Goal: Information Seeking & Learning: Learn about a topic

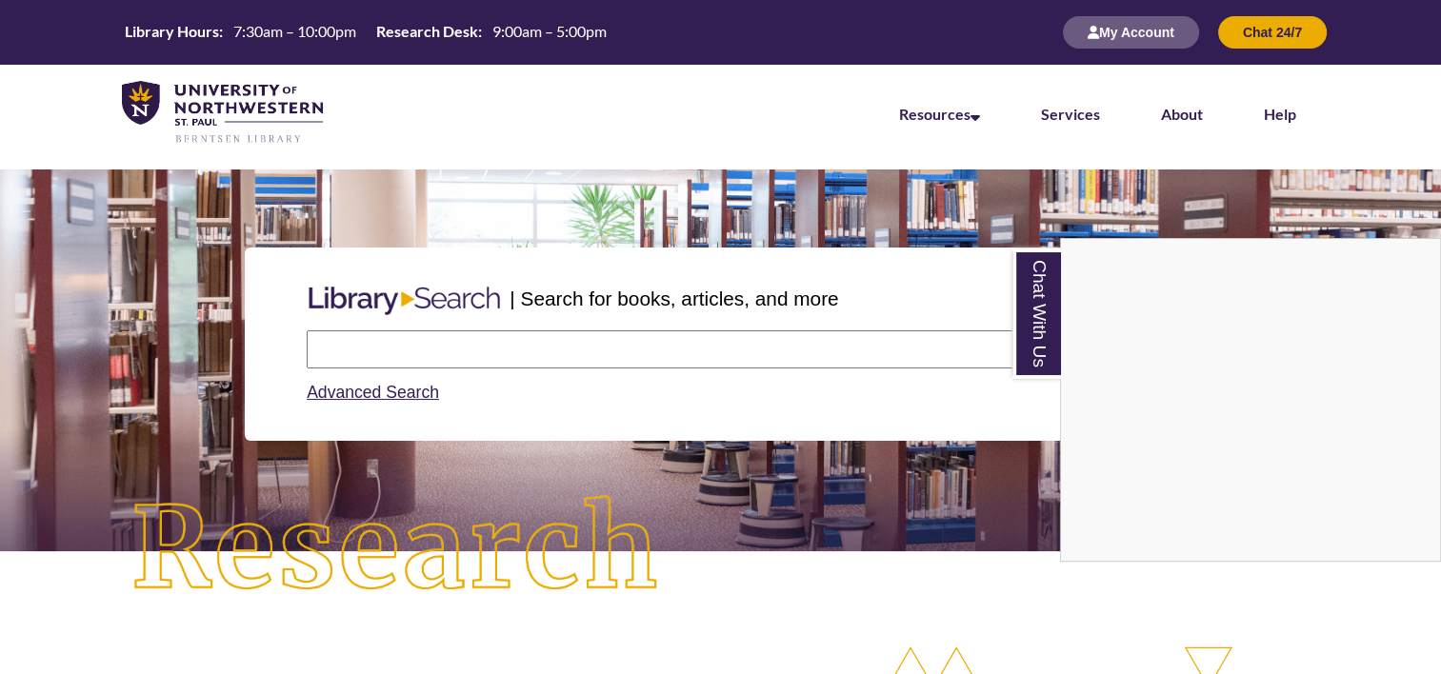
scroll to position [427, 0]
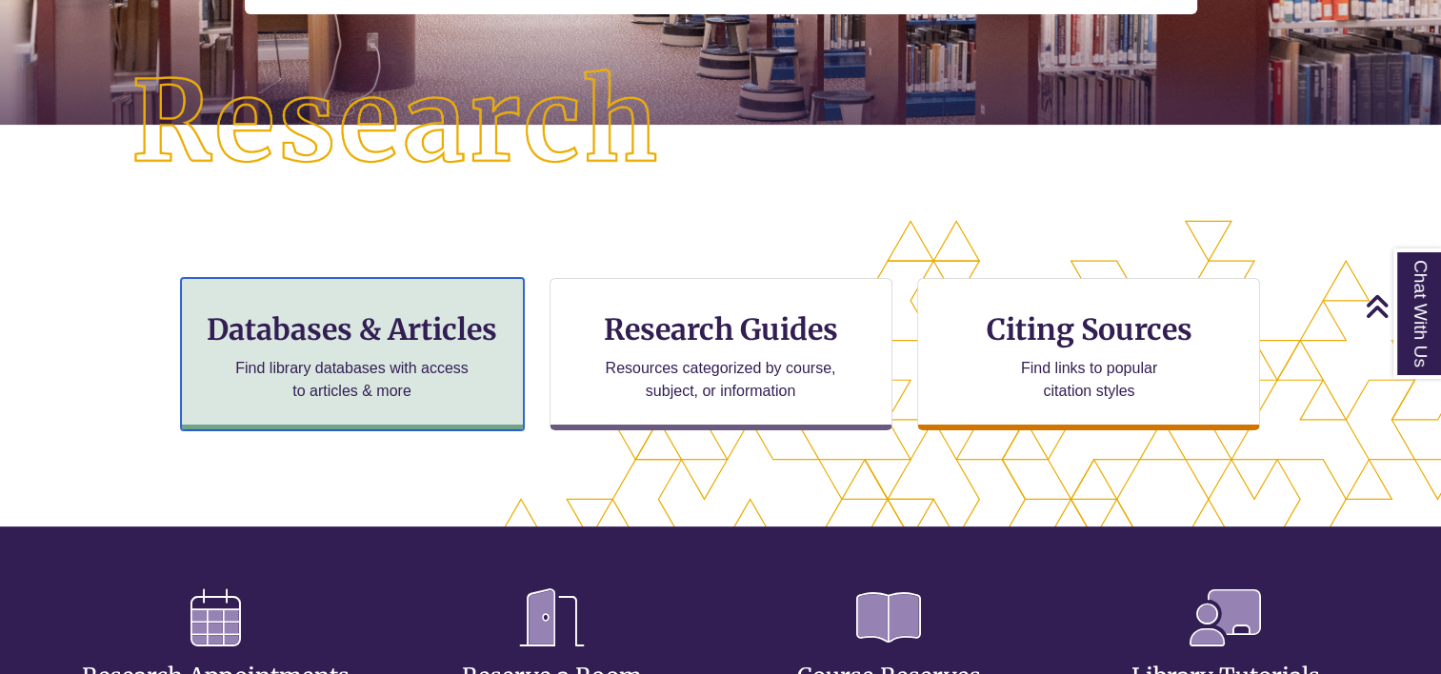
click at [408, 382] on p "Find library databases with access to articles & more" at bounding box center [352, 380] width 249 height 46
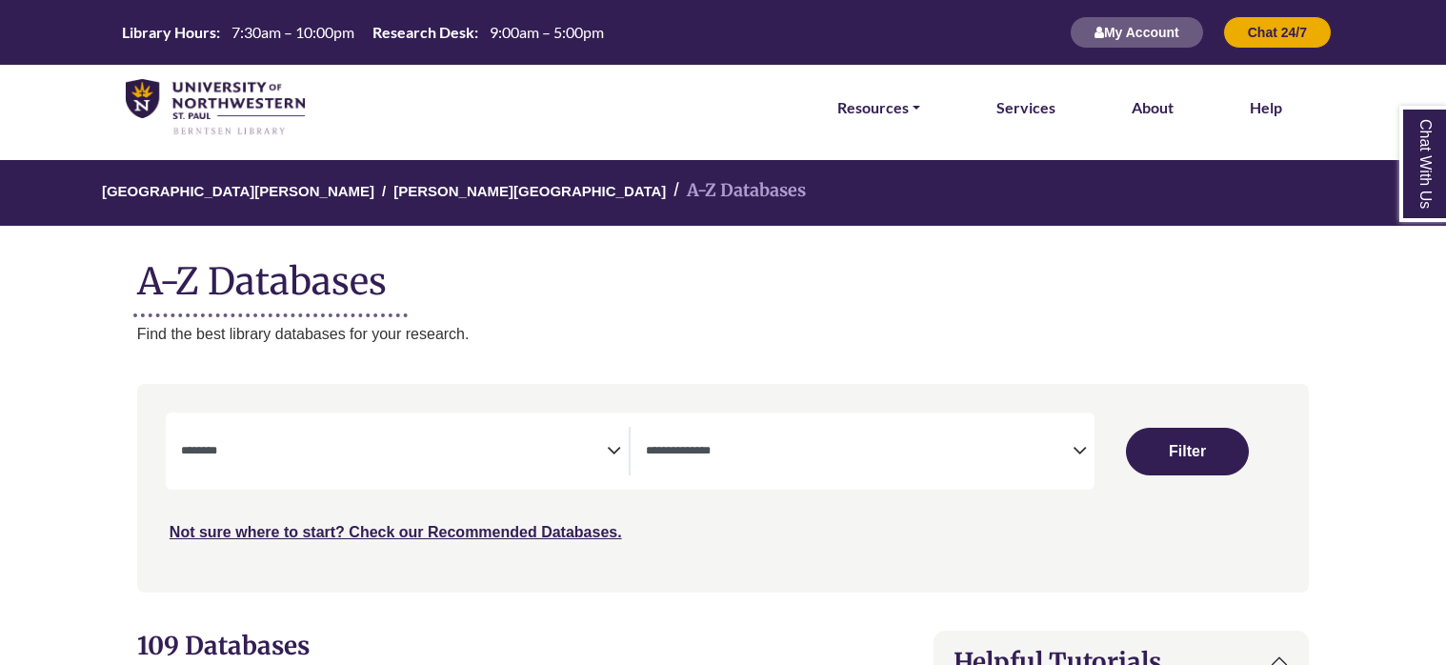
select select "Database Subject Filter"
select select "Database Types Filter"
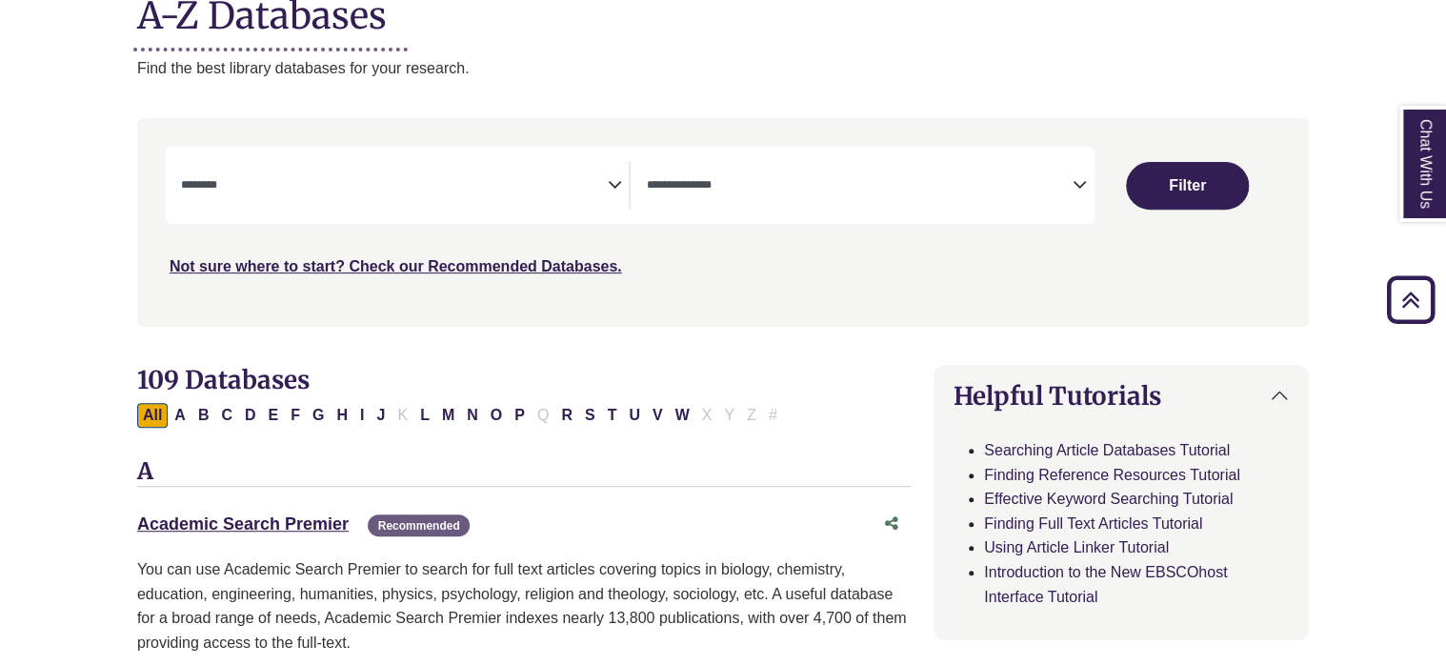
click at [624, 186] on div "**********" at bounding box center [405, 185] width 449 height 49
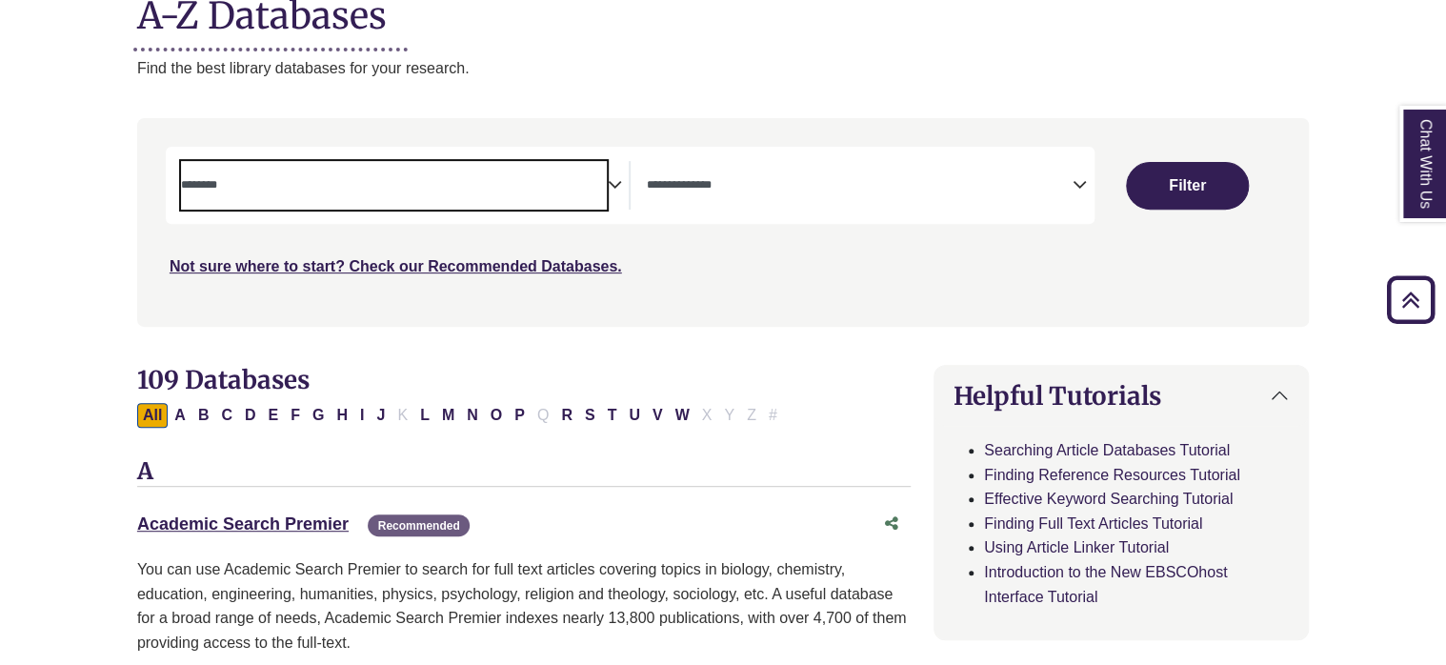
click at [603, 183] on textarea "Search" at bounding box center [394, 186] width 427 height 15
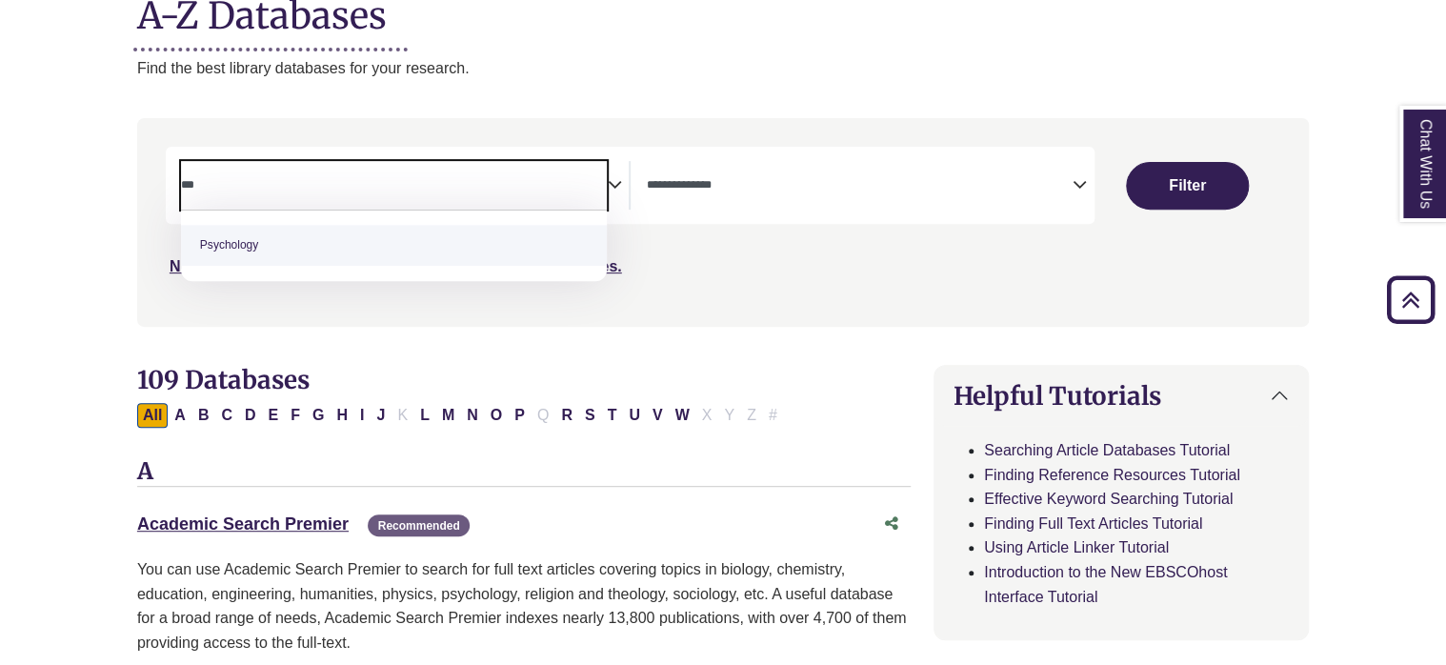
type textarea "***"
select select "*****"
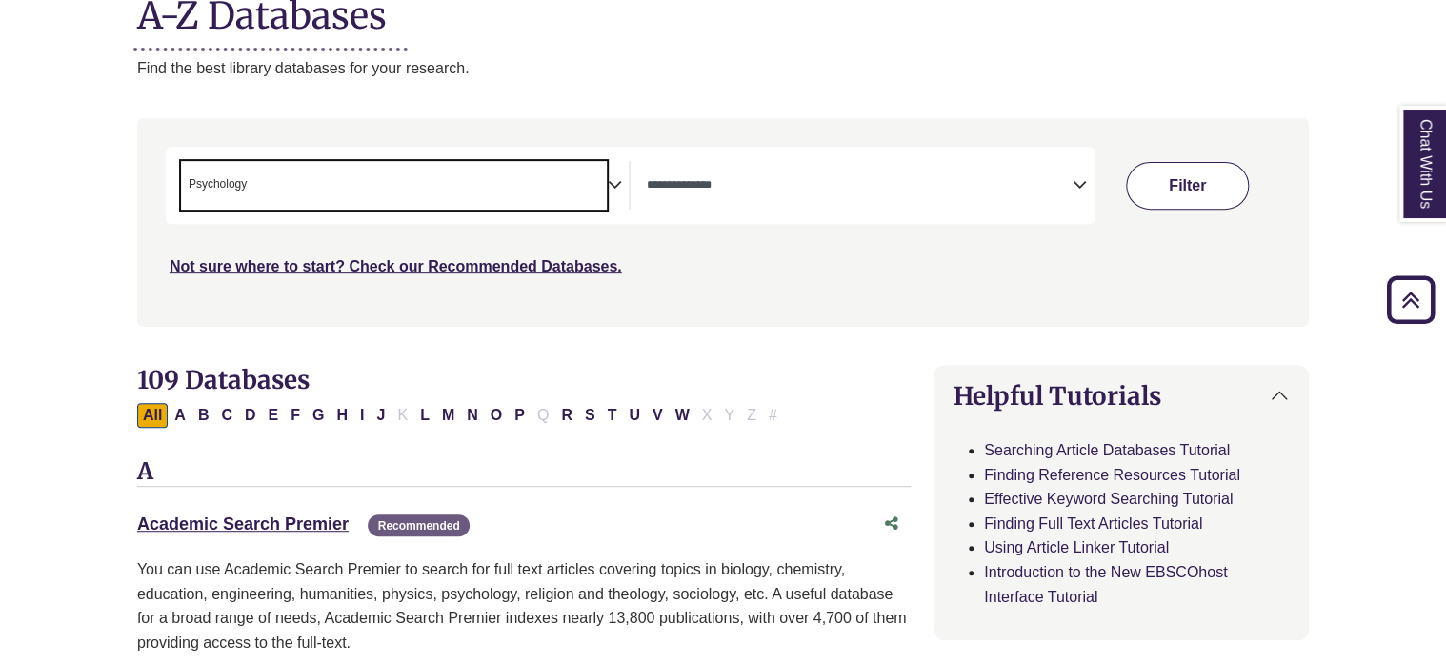
click at [1169, 176] on button "Filter" at bounding box center [1187, 186] width 122 height 48
select select "Database Types Filter"
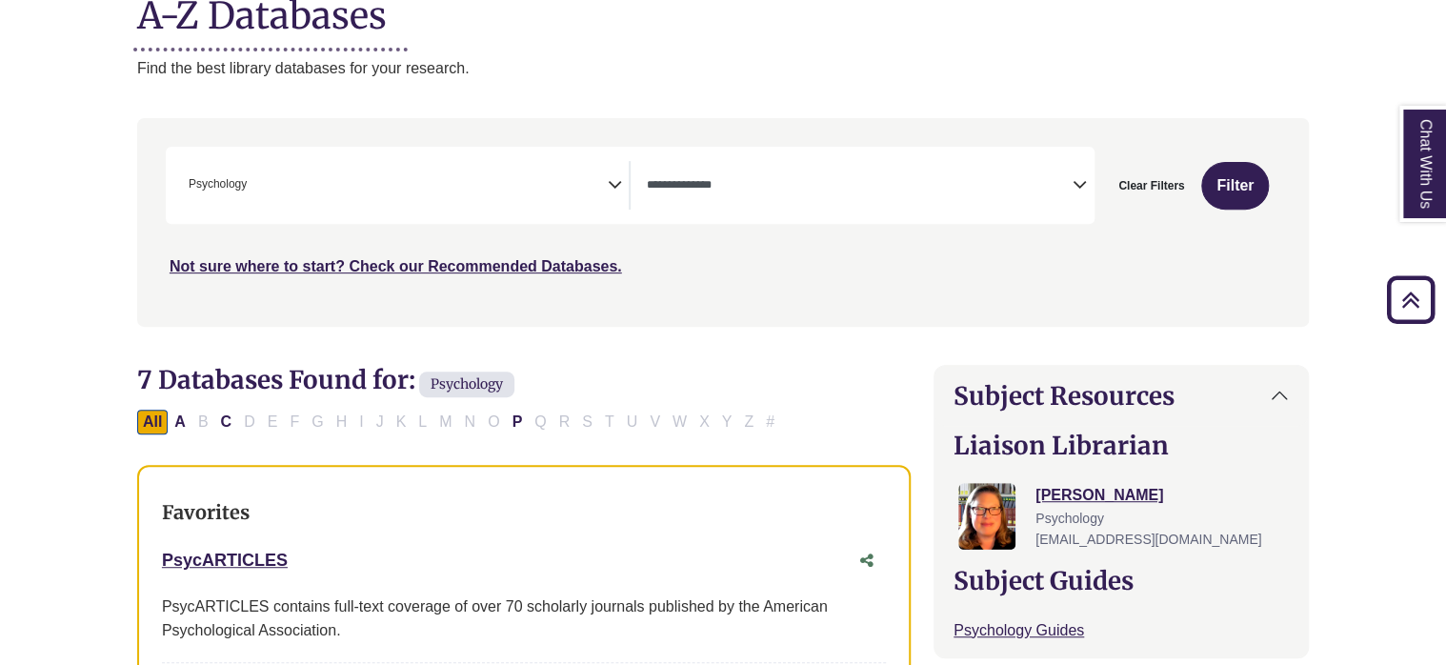
scroll to position [678, 0]
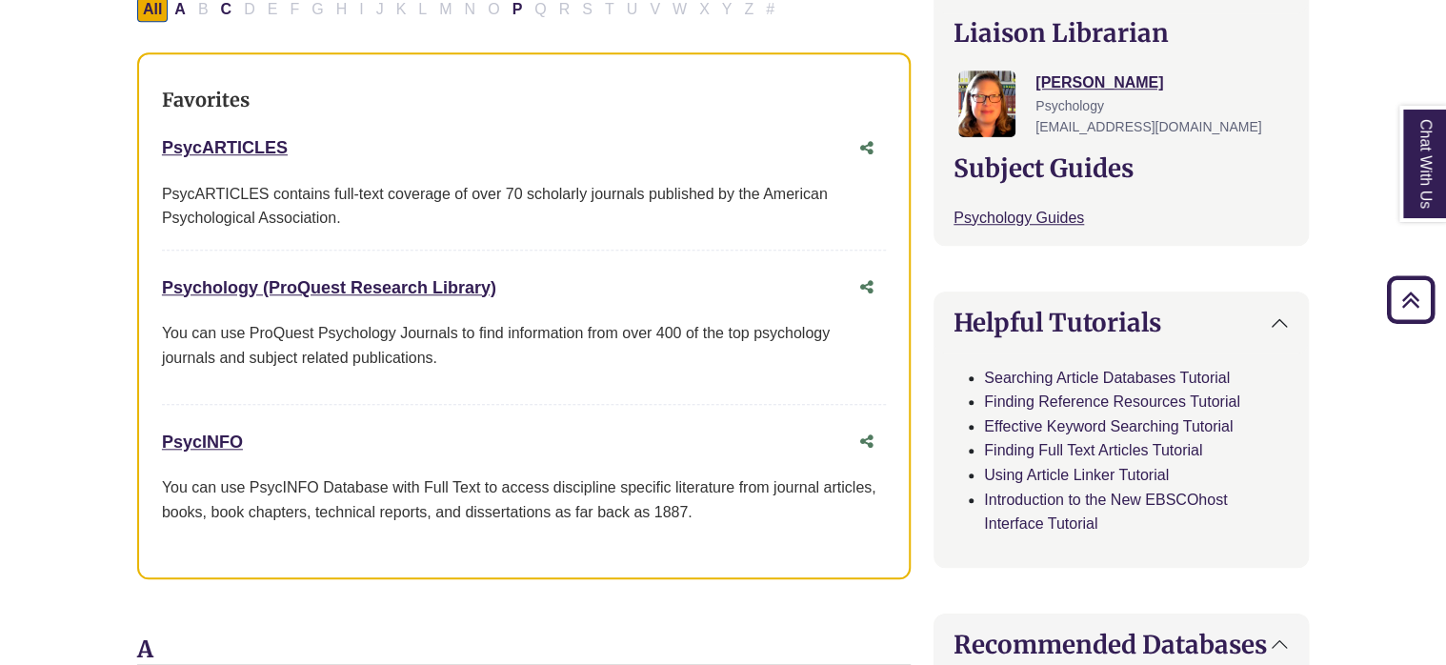
click at [228, 134] on div "PsycARTICLES This link opens in a new window" at bounding box center [505, 148] width 686 height 28
click at [229, 151] on link "PsycARTICLES This link opens in a new window" at bounding box center [225, 147] width 126 height 19
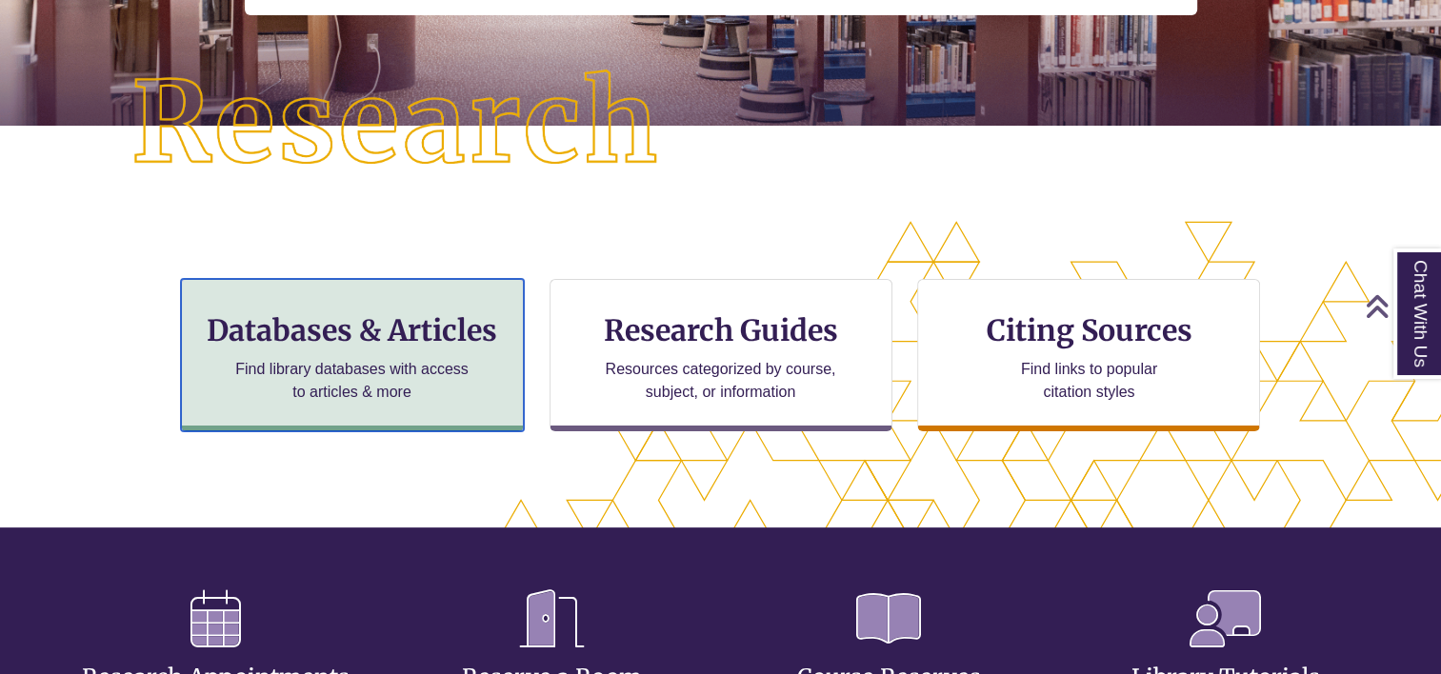
click at [338, 373] on p "Find library databases with access to articles & more" at bounding box center [352, 381] width 249 height 46
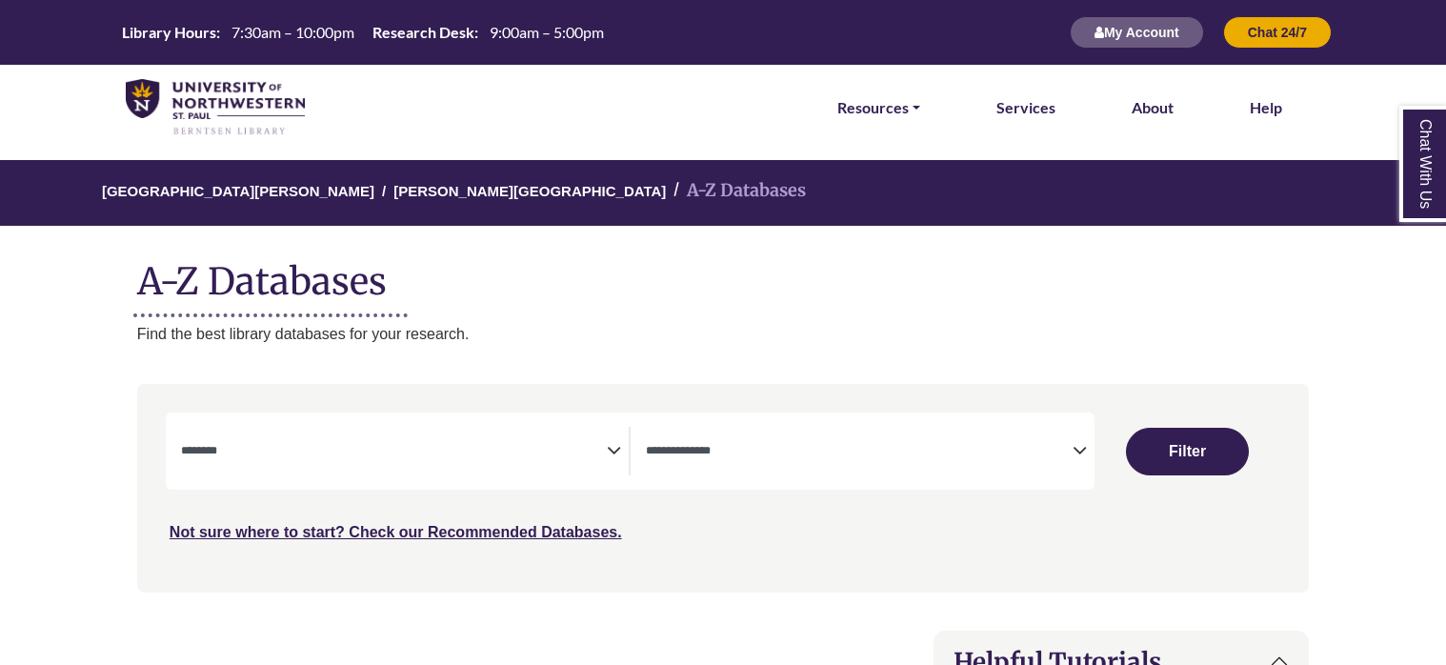
select select "Database Subject Filter"
select select "Database Types Filter"
select select "Database Subject Filter"
select select "Database Types Filter"
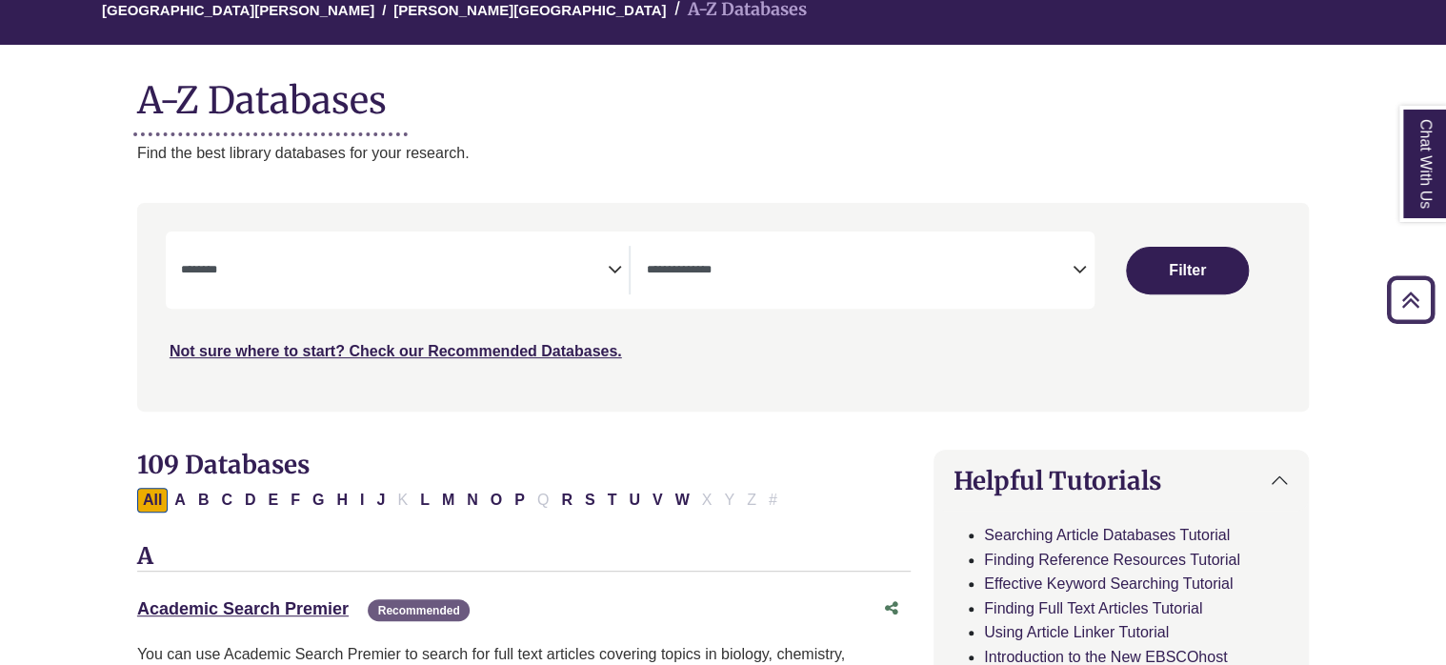
scroll to position [179, 0]
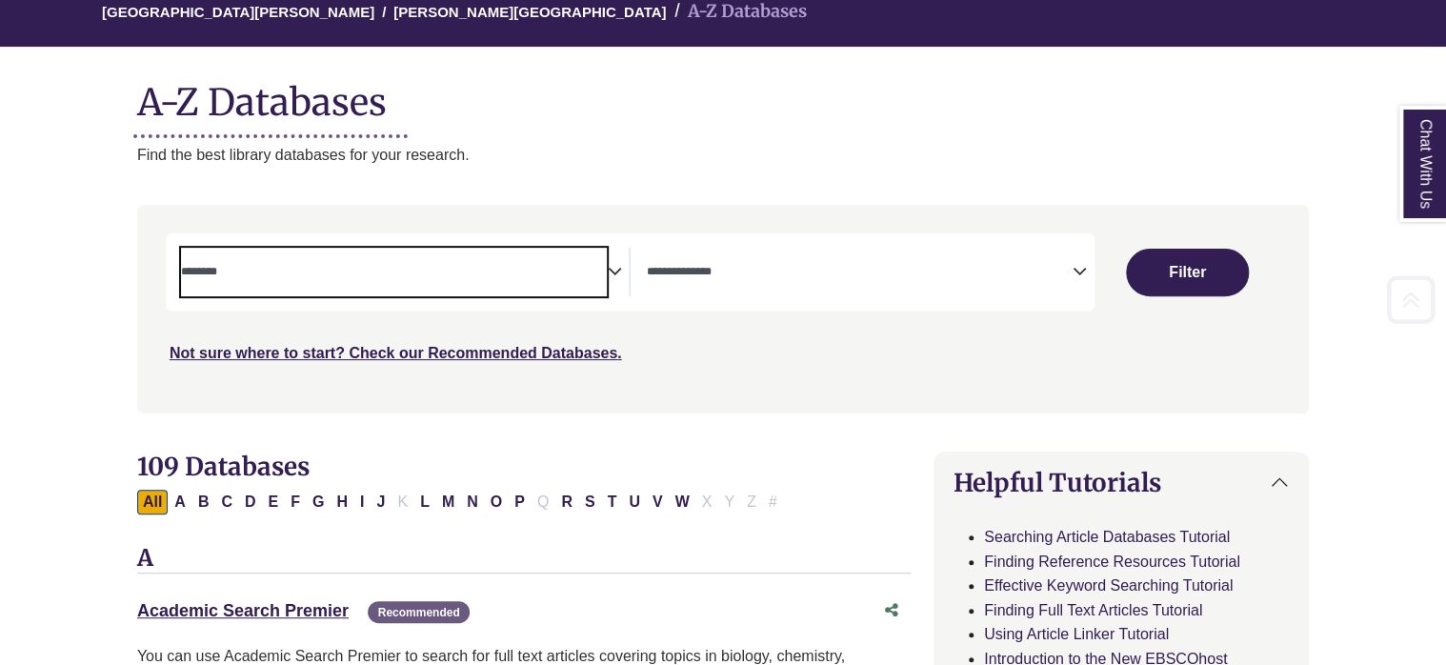
click at [591, 271] on textarea "Search" at bounding box center [394, 273] width 427 height 15
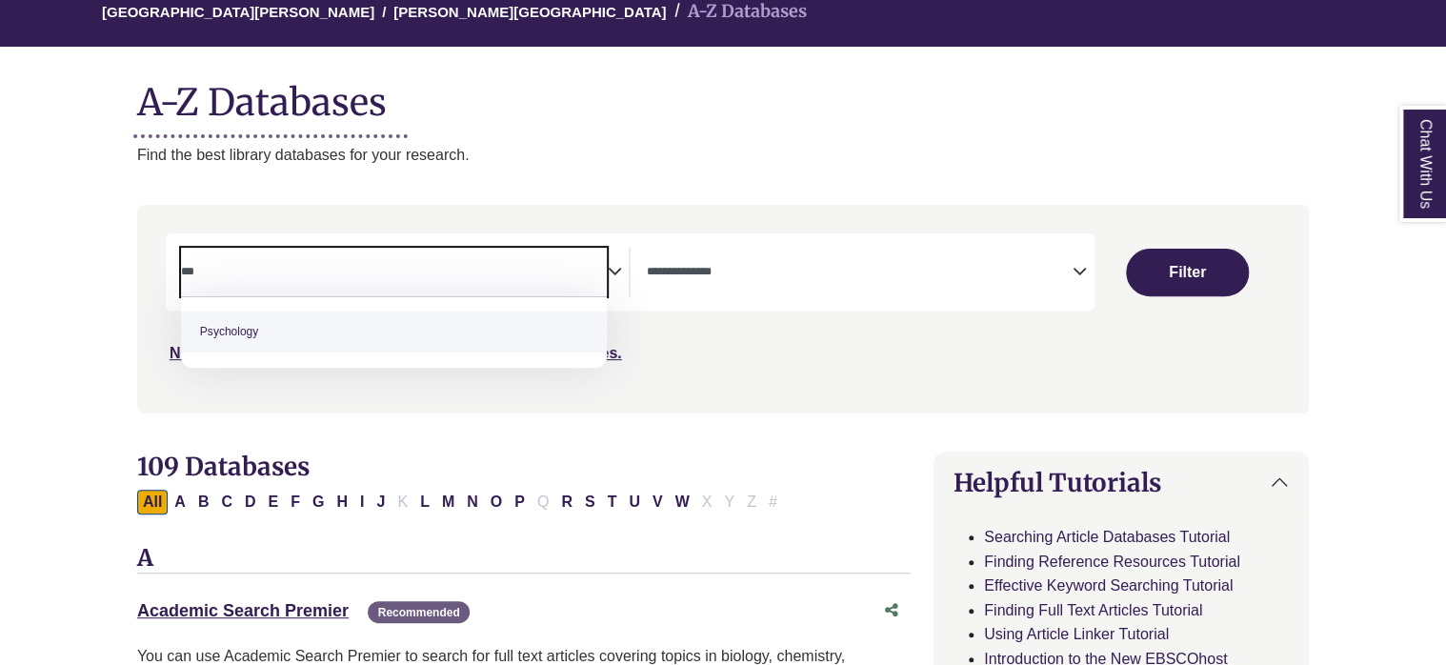
type textarea "***"
select select "*****"
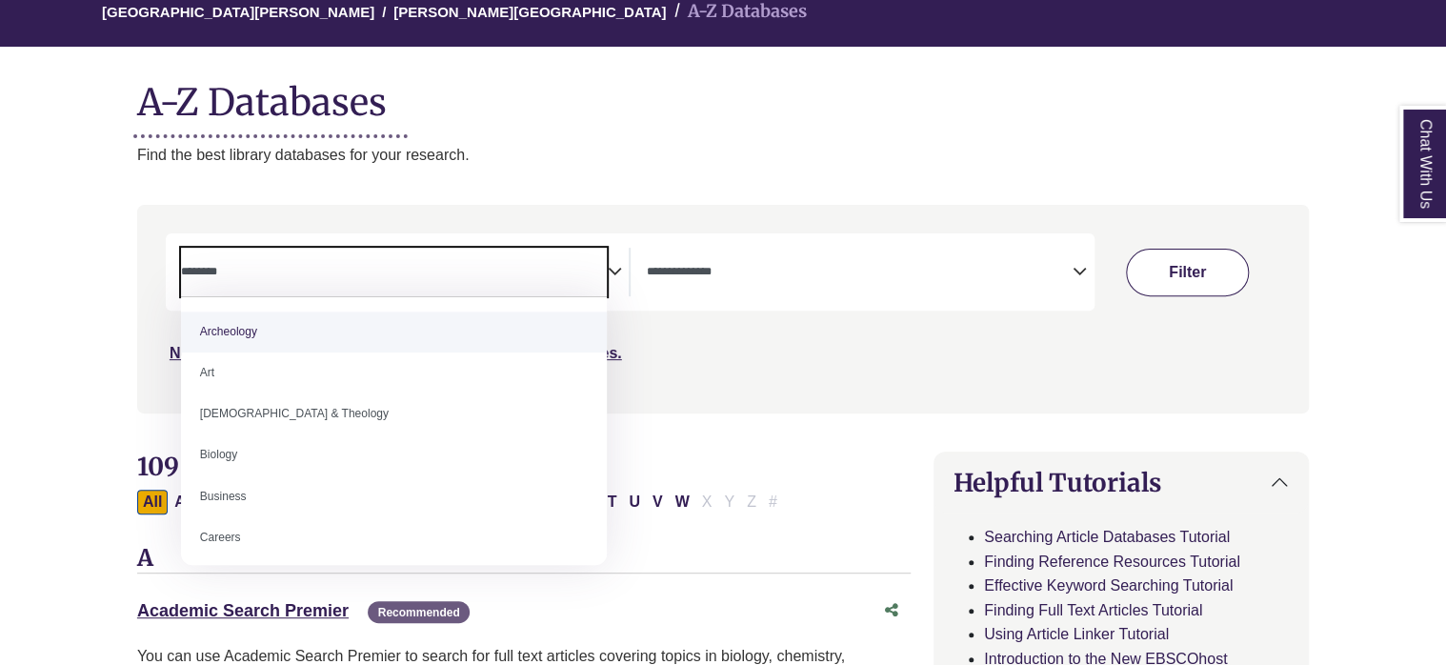
click at [1198, 259] on button "Filter" at bounding box center [1187, 273] width 122 height 48
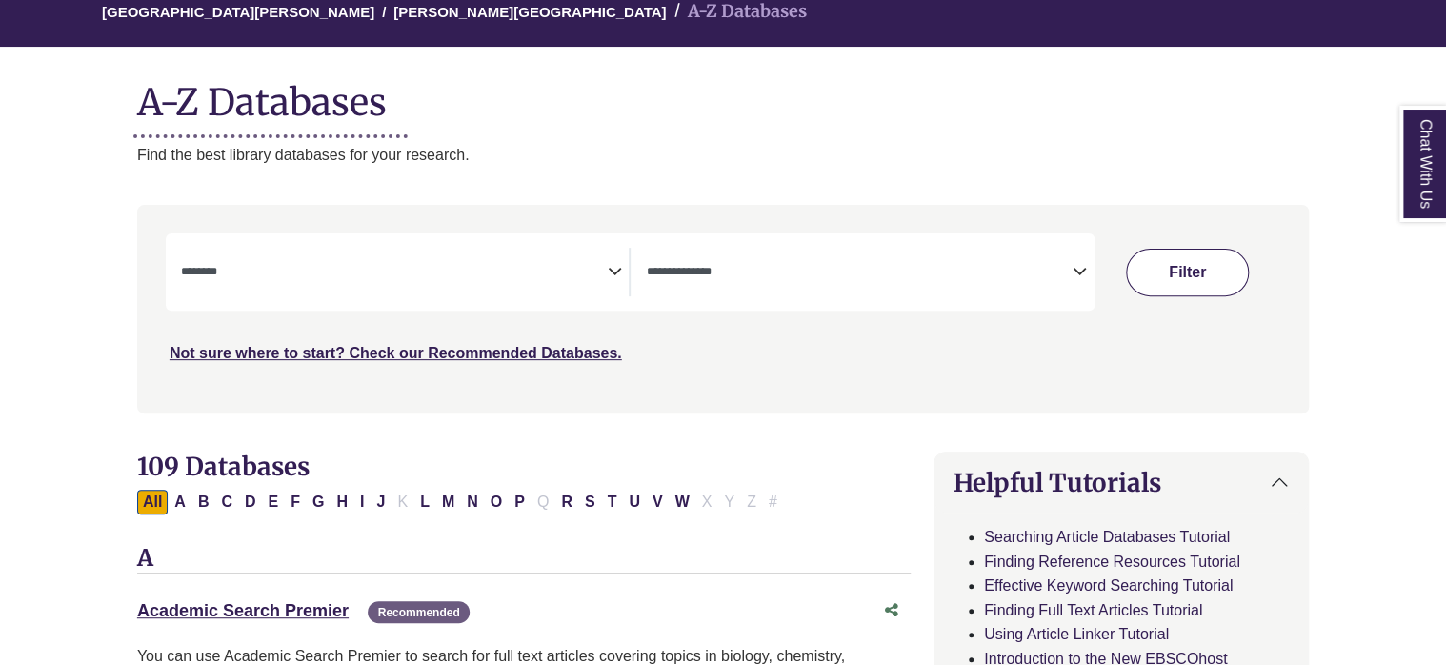
select select "Database Subject Filter"
select select "Database Types Filter"
click at [1189, 278] on button "Filter" at bounding box center [1187, 273] width 122 height 48
select select "Database Subject Filter"
select select "Database Types Filter"
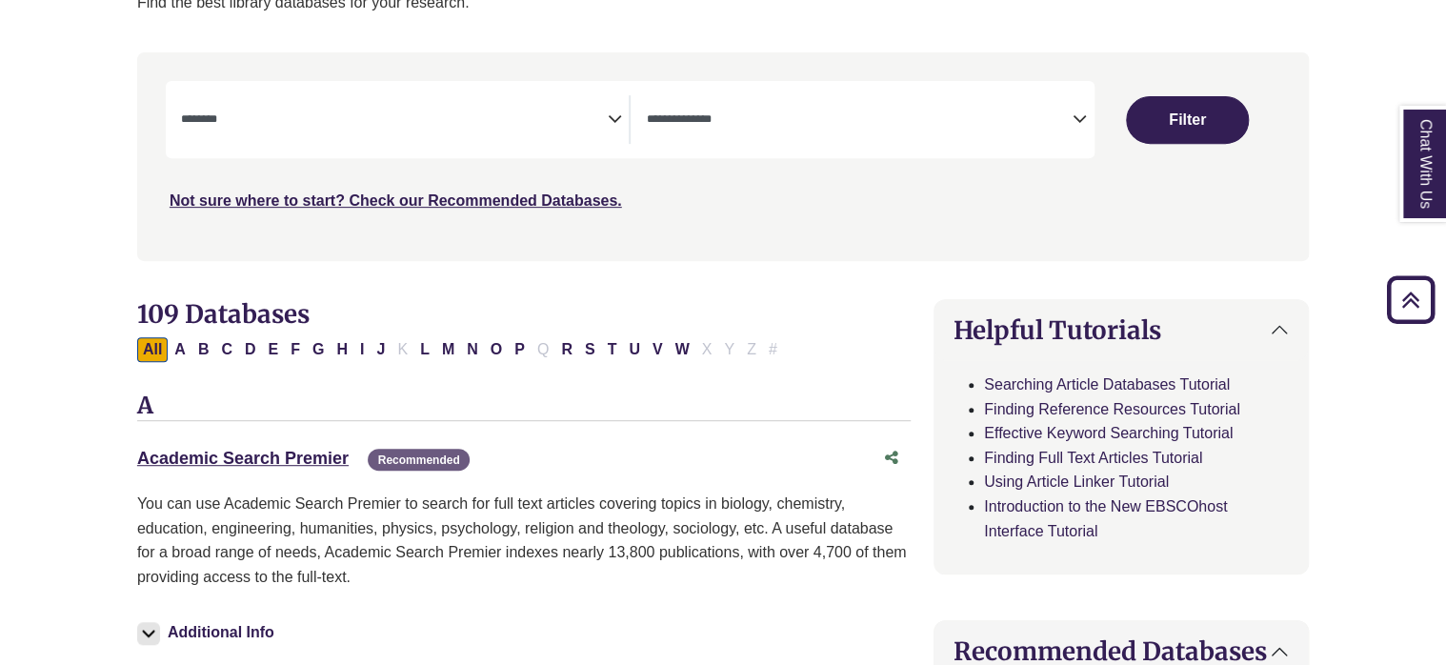
scroll to position [332, 0]
click at [1189, 127] on button "Filter" at bounding box center [1187, 120] width 122 height 48
select select "Database Subject Filter"
select select "Database Types Filter"
click at [499, 127] on textarea "Search" at bounding box center [394, 120] width 427 height 15
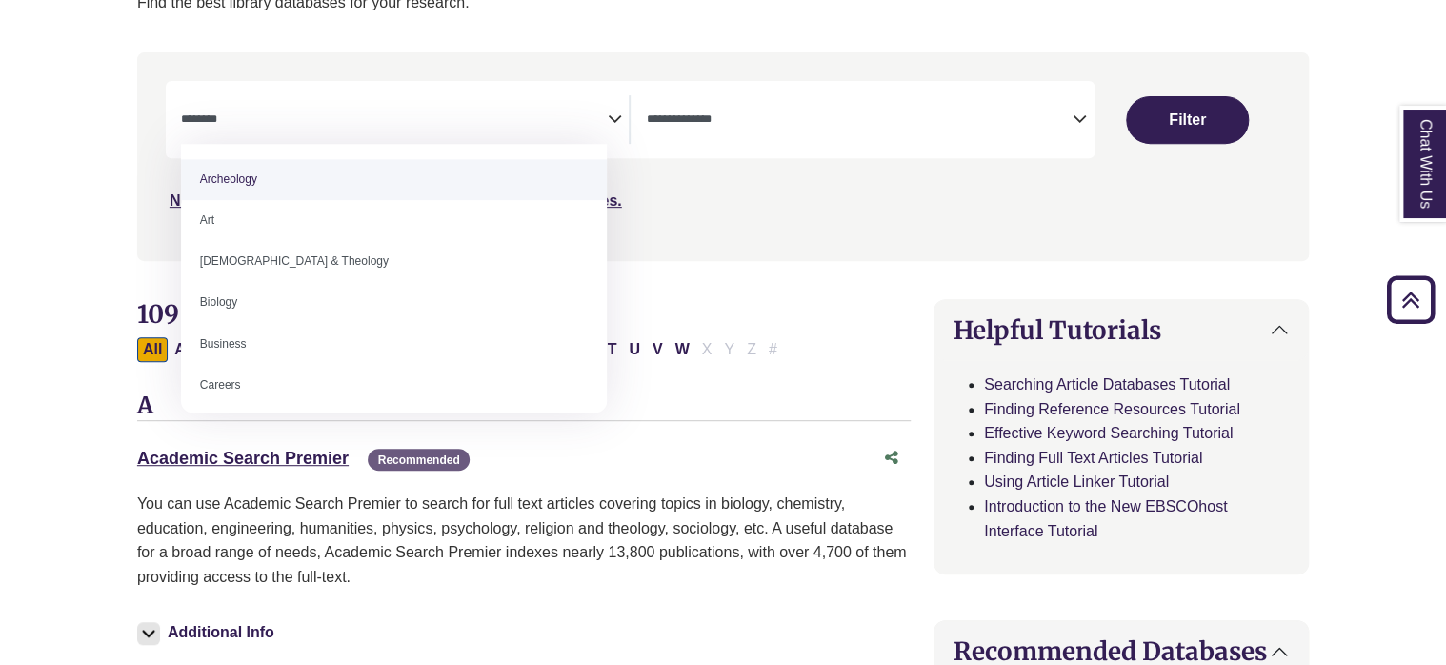
click at [499, 127] on textarea "Search" at bounding box center [394, 120] width 427 height 15
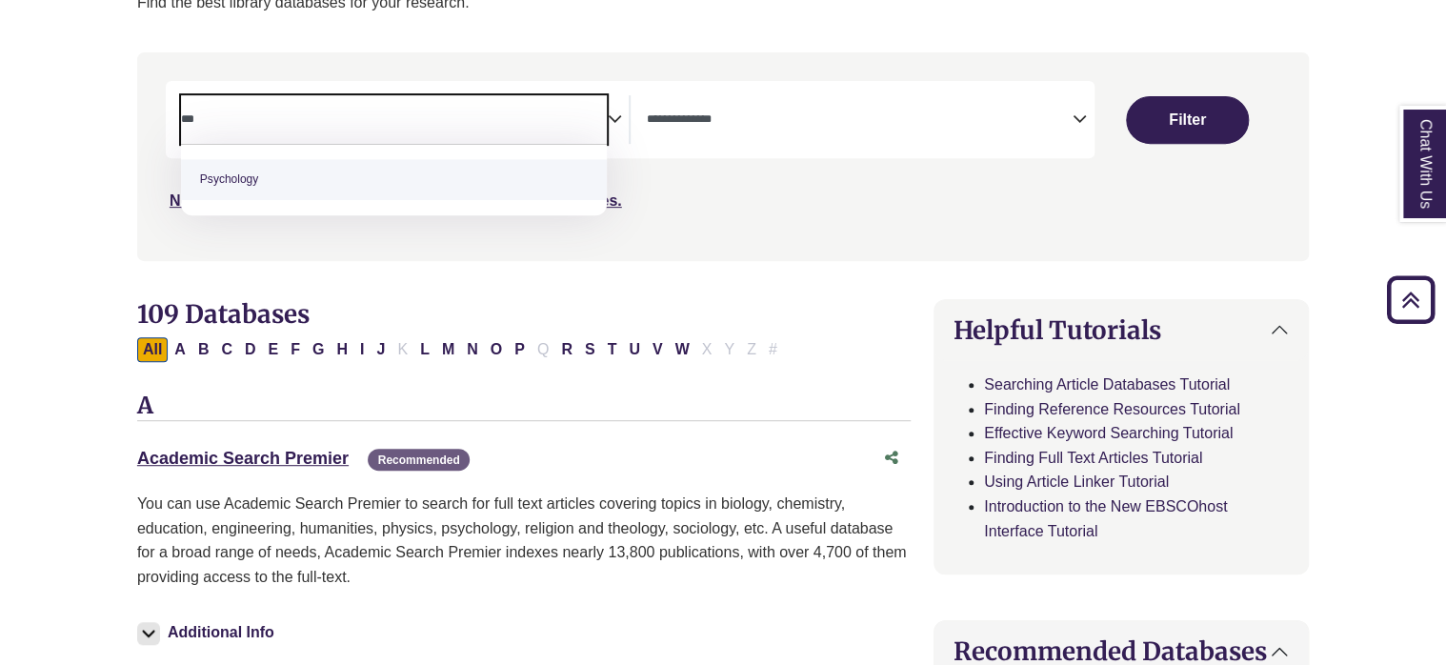
type textarea "***"
select select "*****"
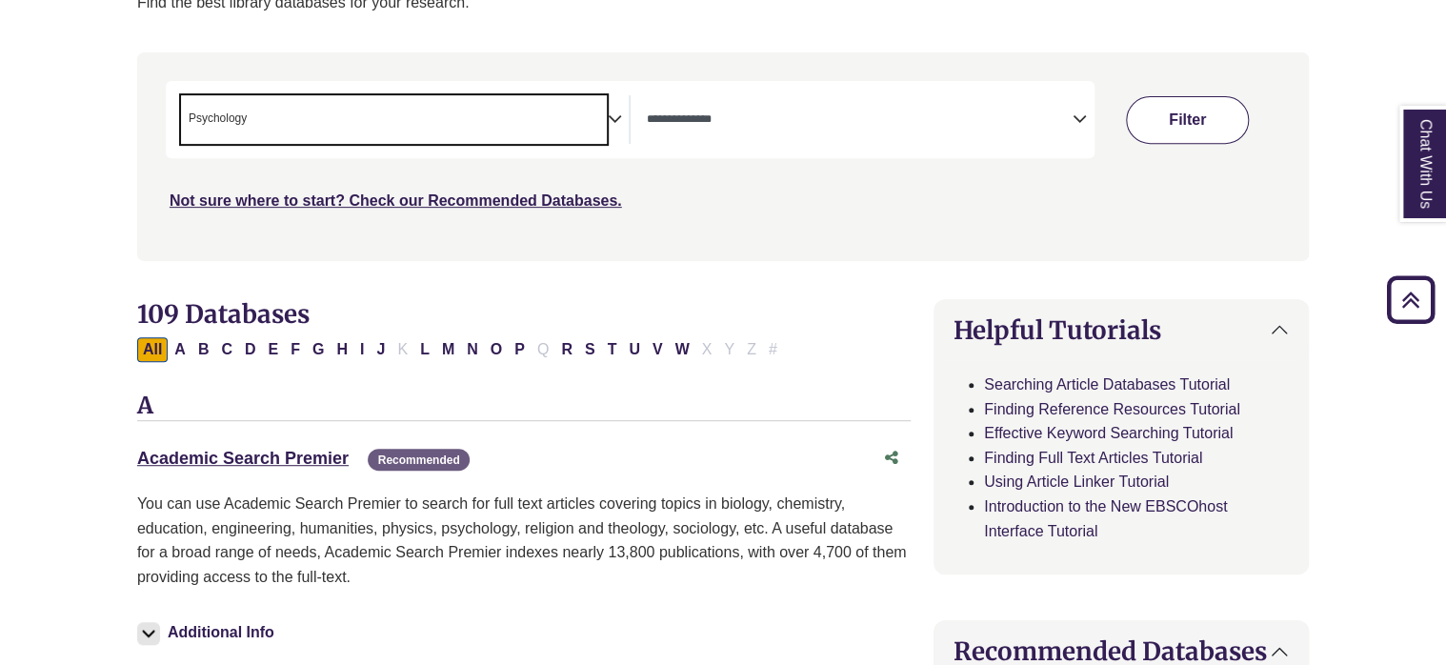
click at [1180, 122] on button "Filter" at bounding box center [1187, 120] width 122 height 48
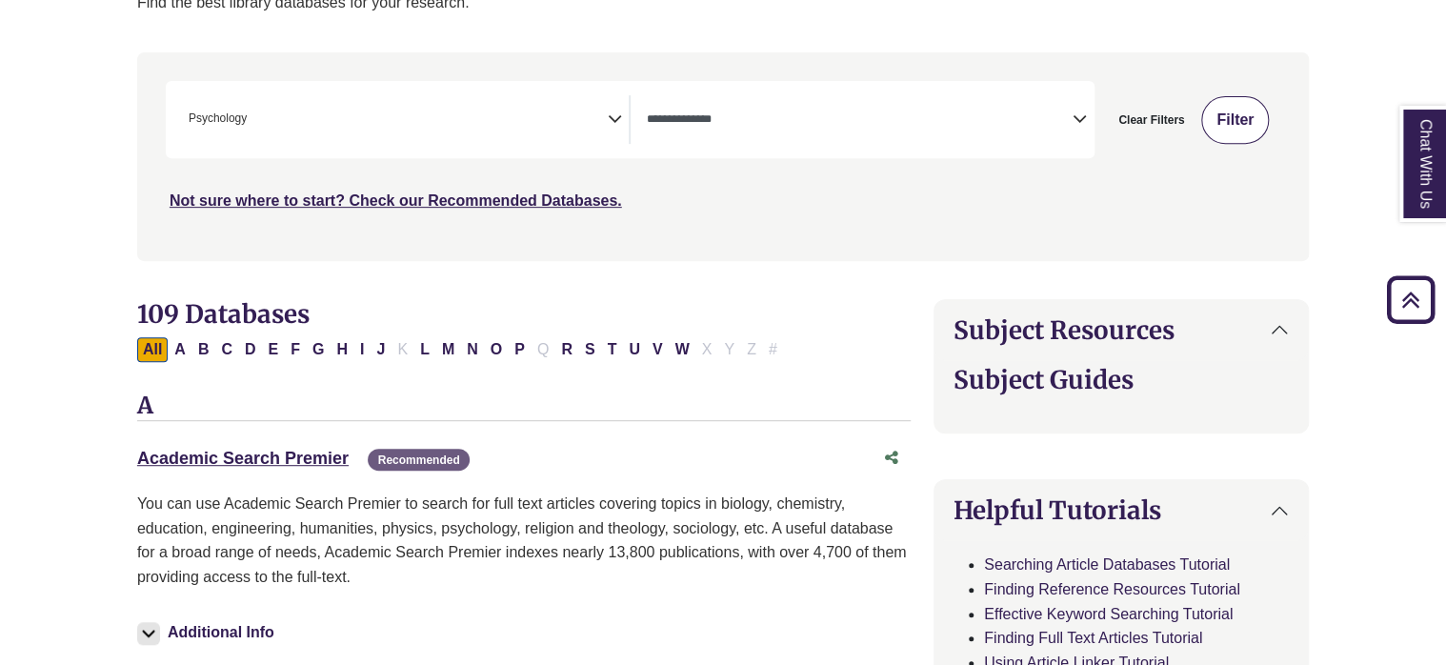
select select "Database Types Filter"
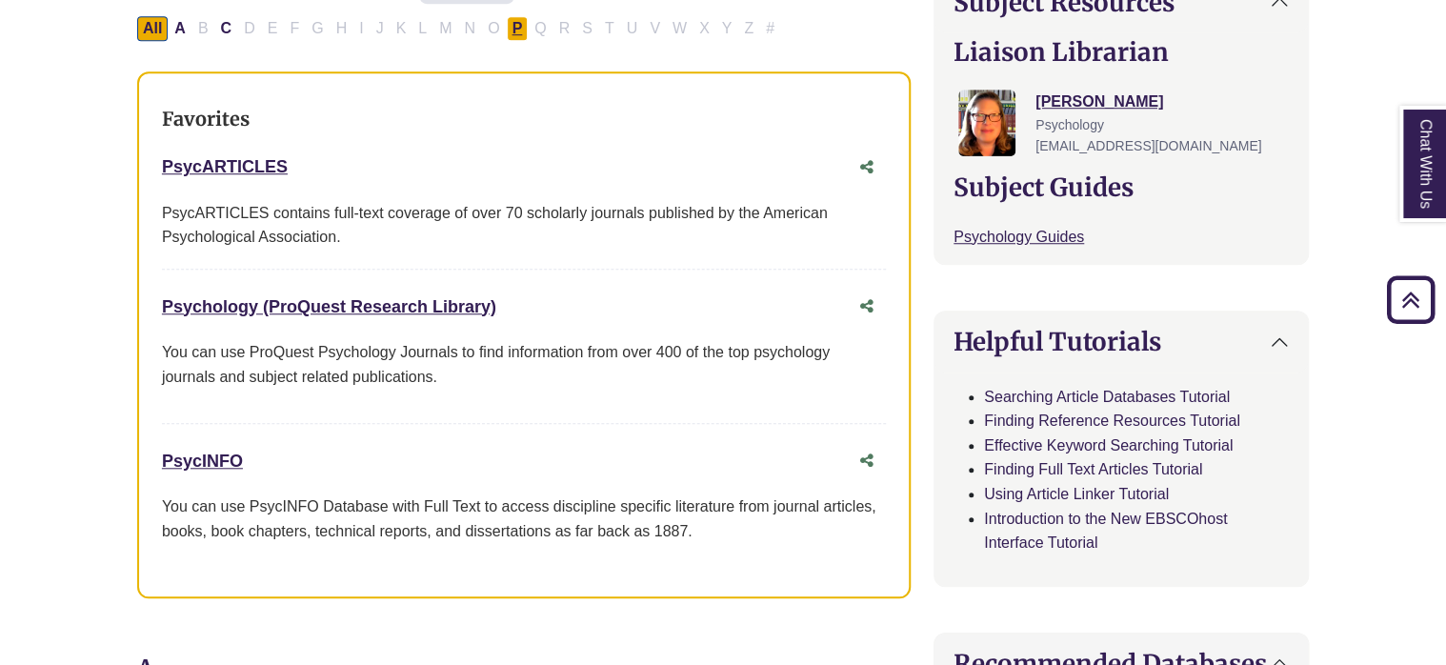
scroll to position [686, 0]
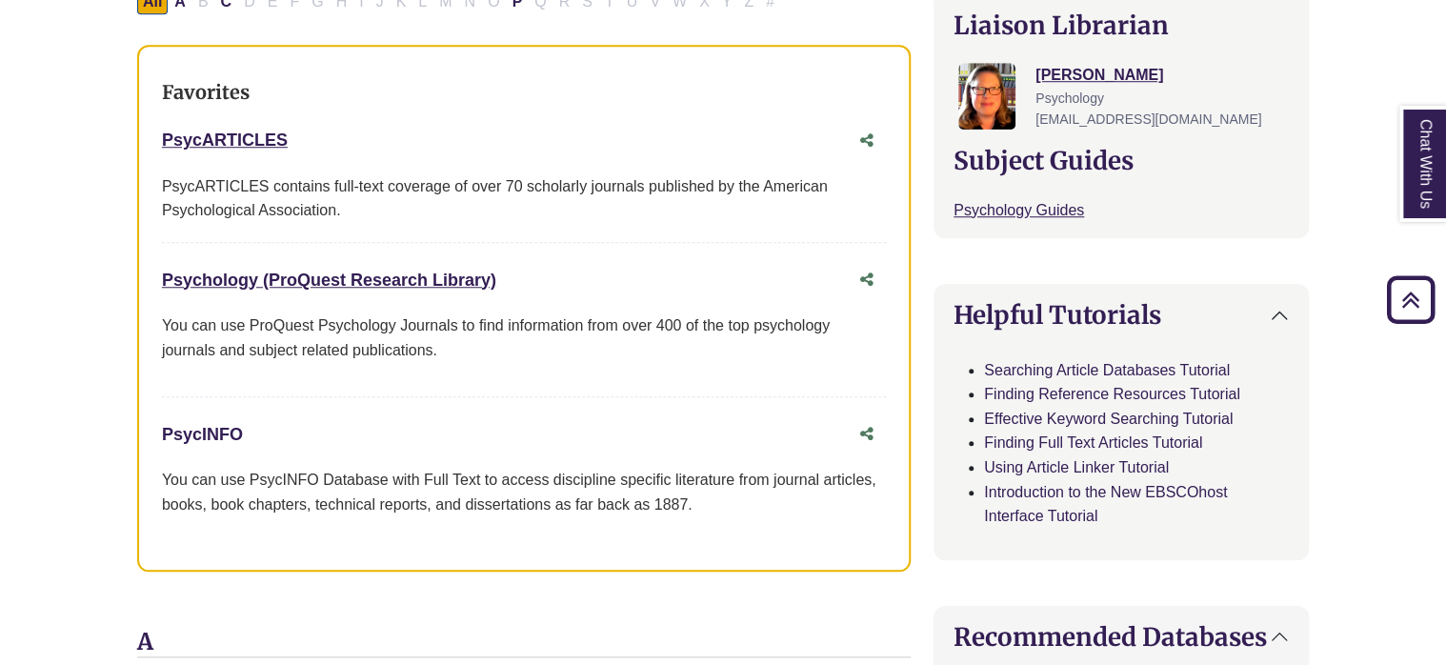
click at [198, 434] on link "PsycINFO This link opens in a new window" at bounding box center [202, 434] width 81 height 19
